Goal: Information Seeking & Learning: Stay updated

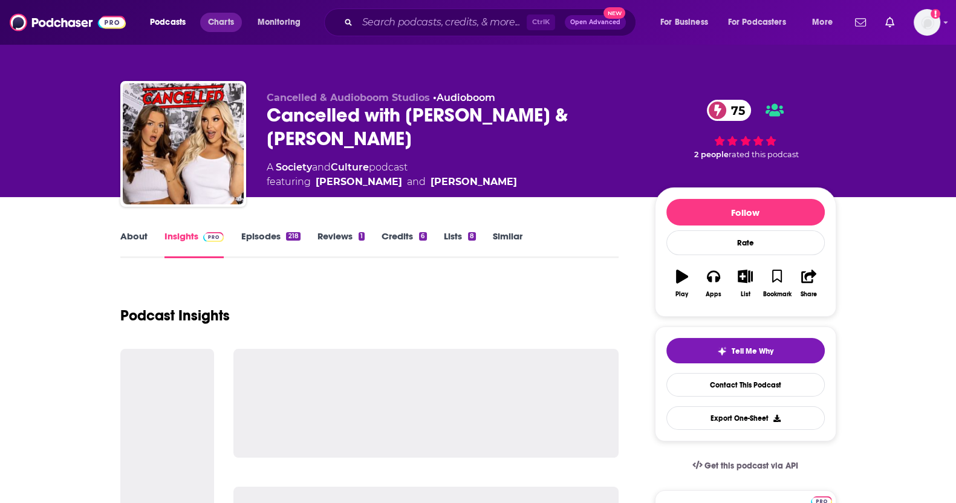
drag, startPoint x: 221, startPoint y: 11, endPoint x: 222, endPoint y: 28, distance: 16.9
click at [221, 12] on div "Podcasts Charts Monitoring Ctrl K Open Advanced New For Business For Podcasters…" at bounding box center [493, 22] width 703 height 28
click at [219, 22] on span "Charts" at bounding box center [221, 22] width 26 height 17
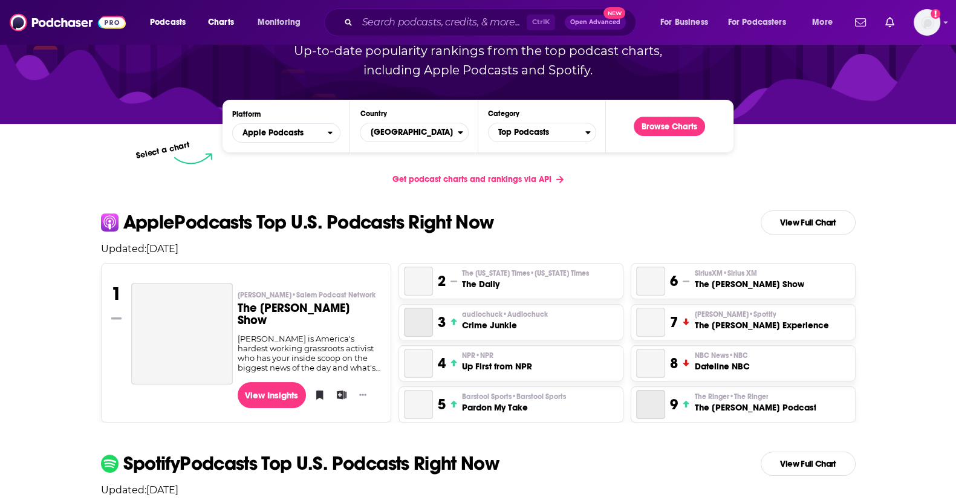
scroll to position [75, 0]
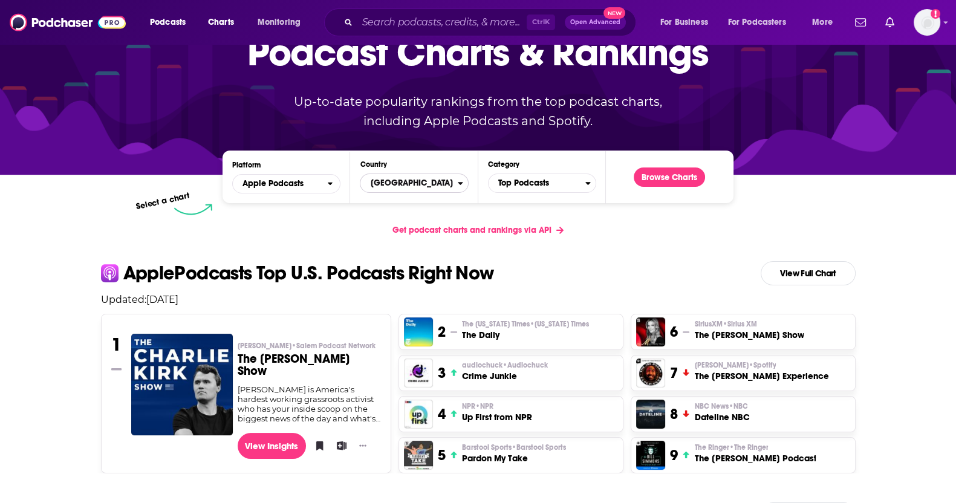
click at [402, 186] on span "[GEOGRAPHIC_DATA]" at bounding box center [408, 183] width 97 height 21
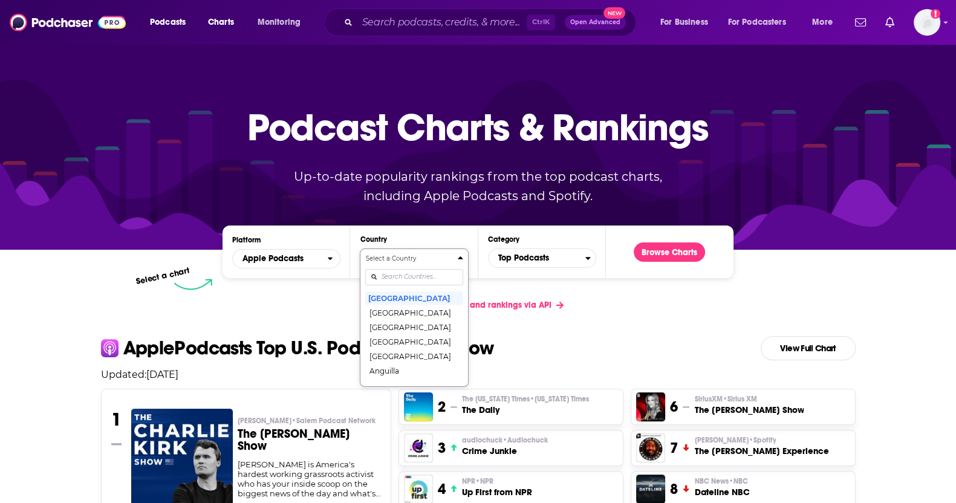
scroll to position [26, 0]
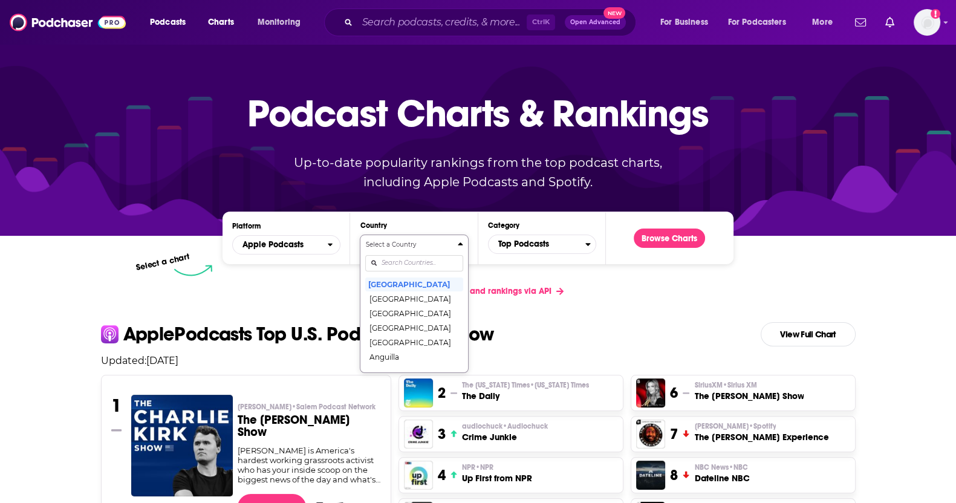
click at [402, 272] on div "Countries" at bounding box center [413, 263] width 97 height 28
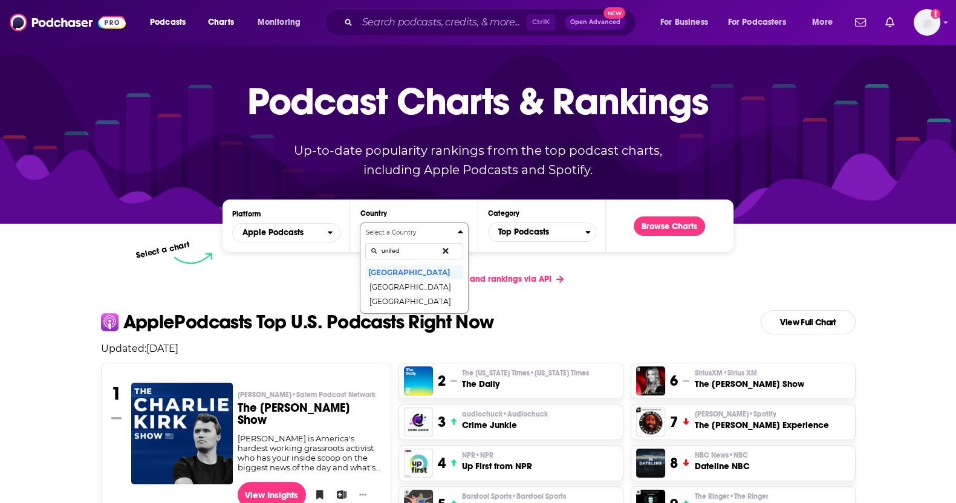
click at [360, 223] on button "Select a Country united k [GEOGRAPHIC_DATA] [GEOGRAPHIC_DATA] [GEOGRAPHIC_DATA]" at bounding box center [414, 268] width 108 height 91
type input "united k"
click at [402, 272] on button "[GEOGRAPHIC_DATA]" at bounding box center [413, 272] width 97 height 15
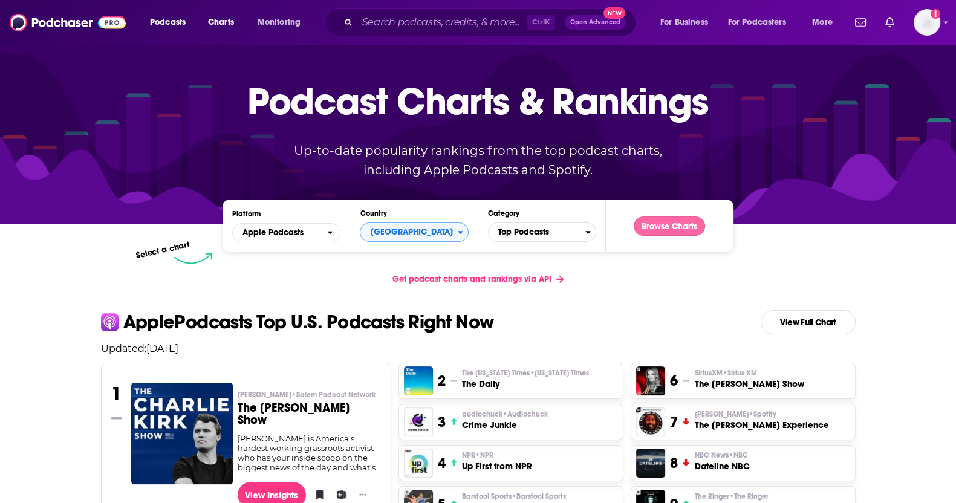
click at [645, 233] on button "Browse Charts" at bounding box center [669, 226] width 71 height 19
